Goal: Transaction & Acquisition: Purchase product/service

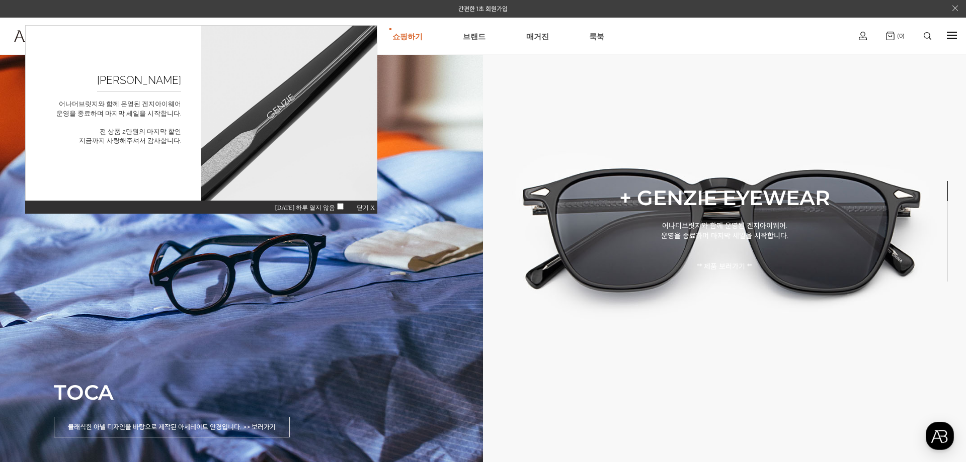
click at [361, 204] on div "오늘 하루 열지 않음 닫기 X" at bounding box center [201, 207] width 352 height 14
click at [860, 56] on link "로그인" at bounding box center [862, 57] width 61 height 12
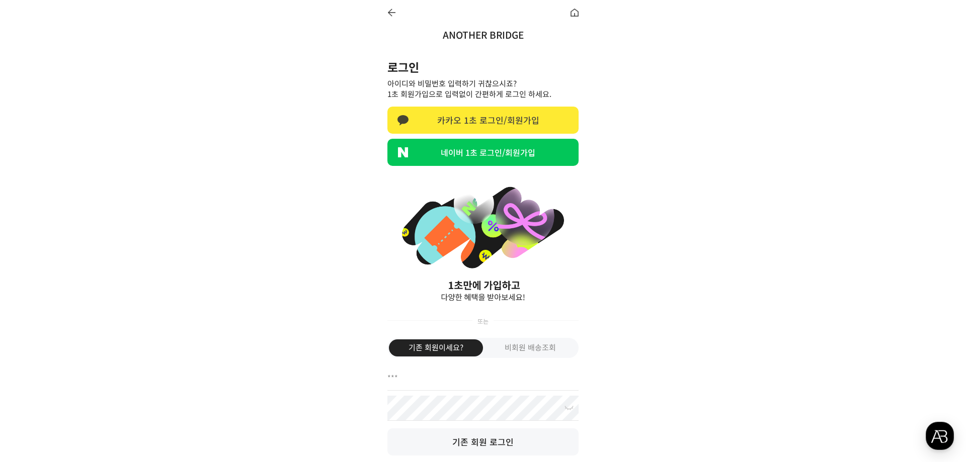
click at [480, 118] on link "카카오 1초 로그인/회원가입" at bounding box center [482, 120] width 191 height 27
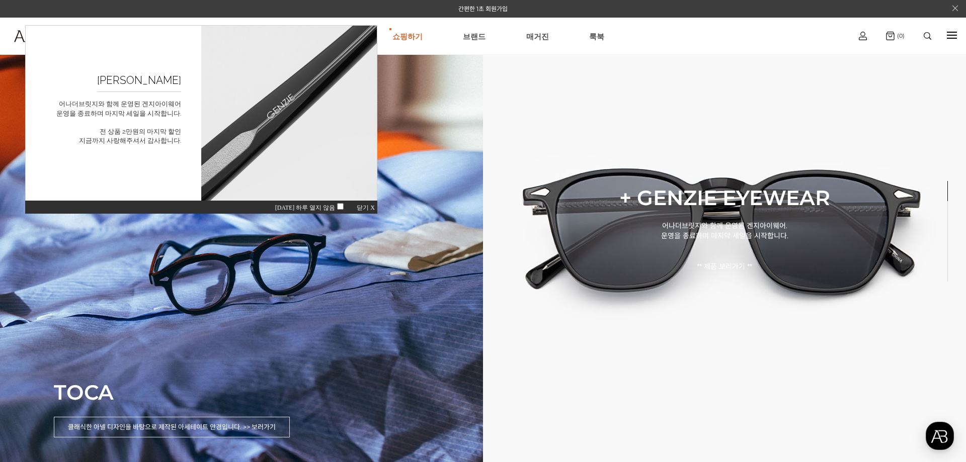
click at [365, 210] on span "닫기 X" at bounding box center [366, 207] width 18 height 7
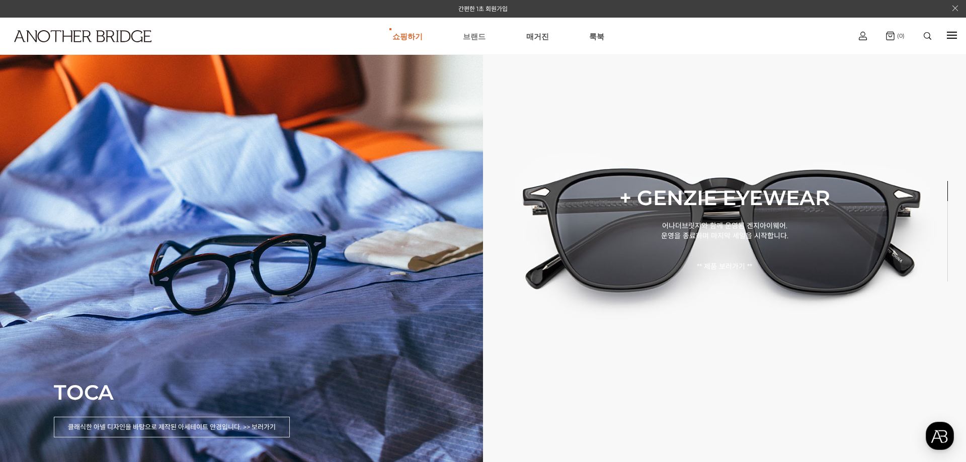
click at [473, 32] on link "브랜드" at bounding box center [474, 36] width 23 height 36
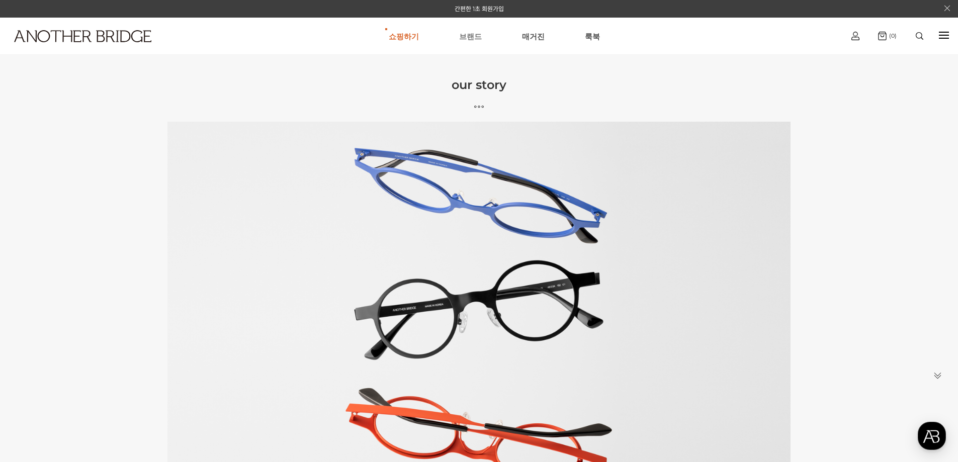
click at [469, 38] on link "브랜드" at bounding box center [470, 36] width 23 height 36
click at [403, 67] on link "AnotherBridge" at bounding box center [404, 67] width 109 height 19
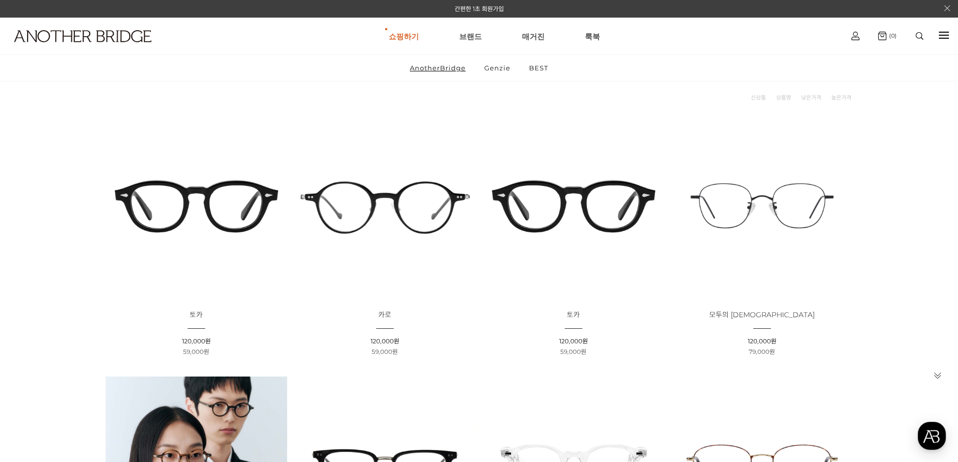
scroll to position [201, 0]
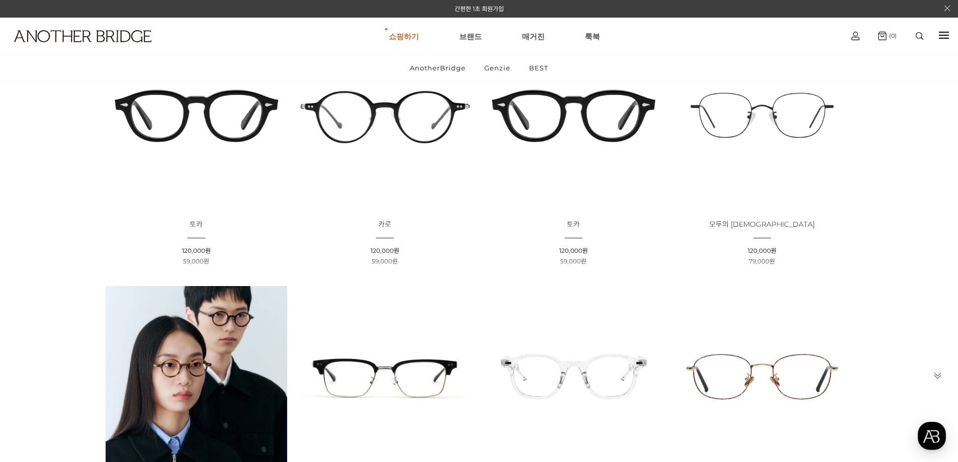
click at [543, 140] on img at bounding box center [574, 116] width 182 height 182
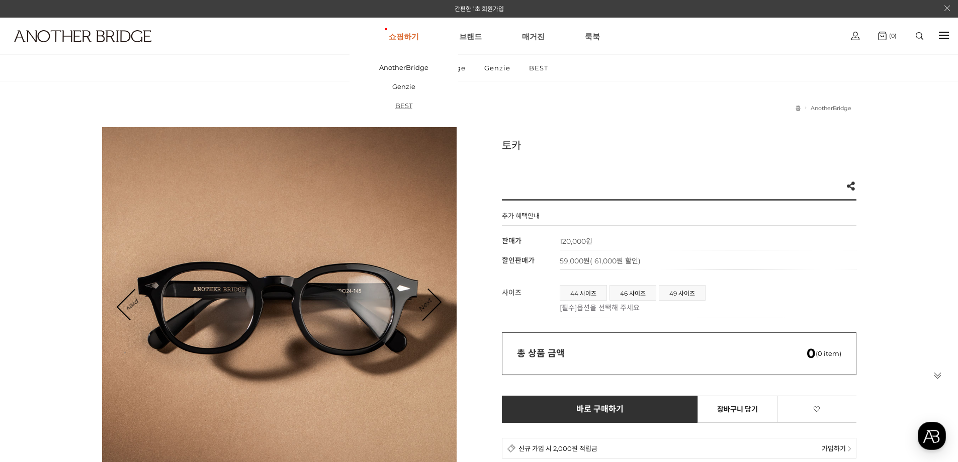
click at [410, 105] on link "BEST" at bounding box center [404, 105] width 109 height 19
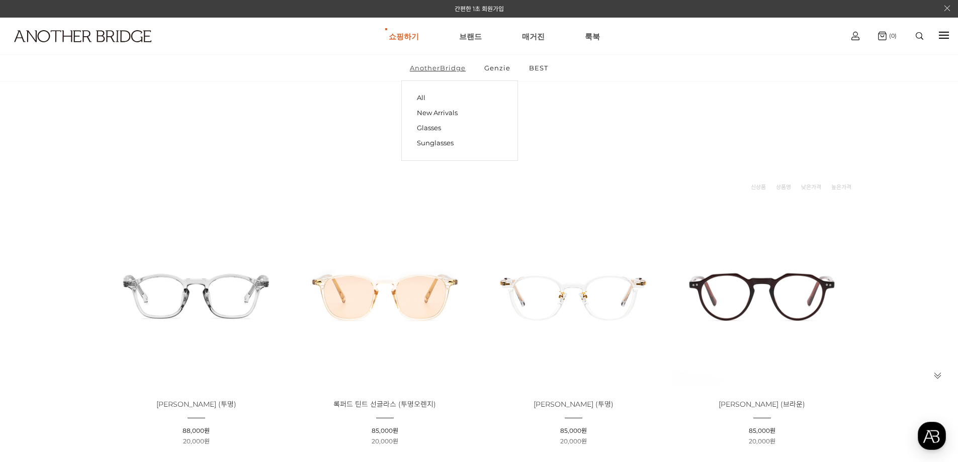
click at [431, 66] on link "AnotherBridge" at bounding box center [437, 68] width 73 height 26
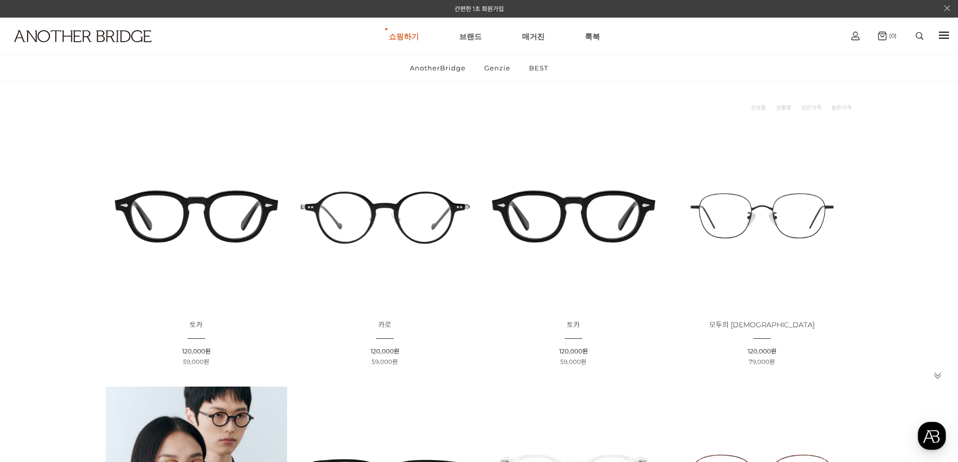
scroll to position [201, 0]
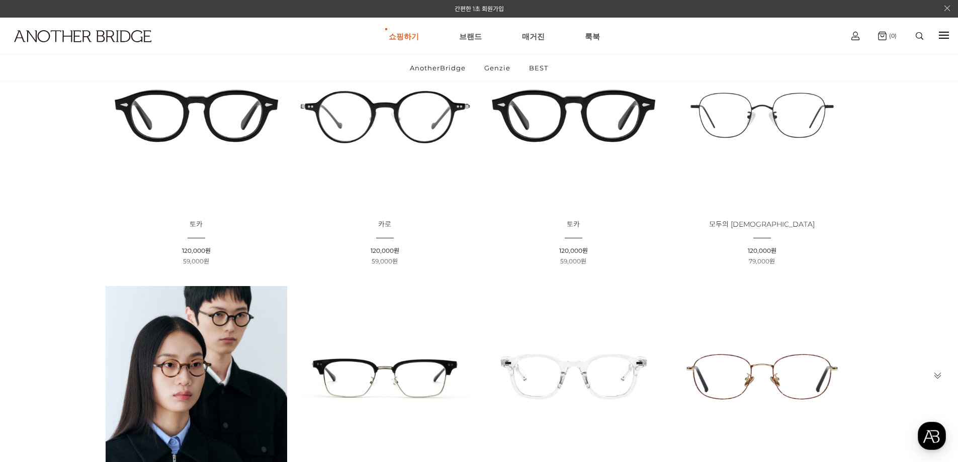
click at [220, 119] on img at bounding box center [197, 116] width 182 height 182
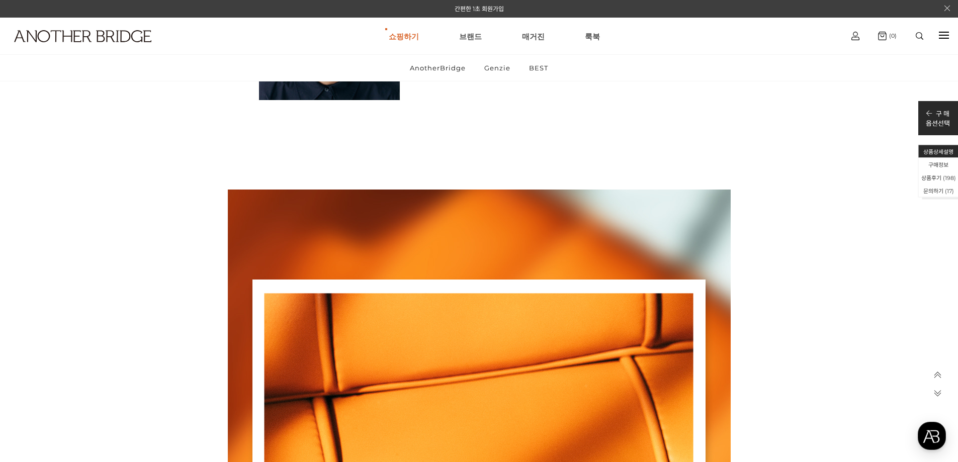
scroll to position [1911, 0]
